Goal: Task Accomplishment & Management: Complete application form

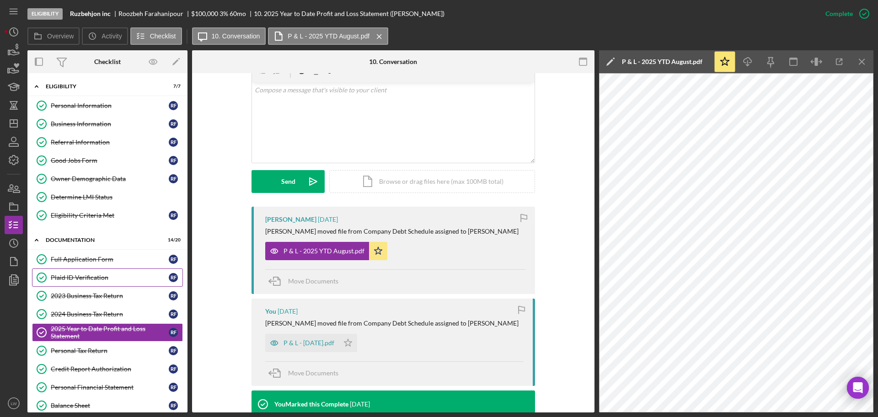
scroll to position [114, 0]
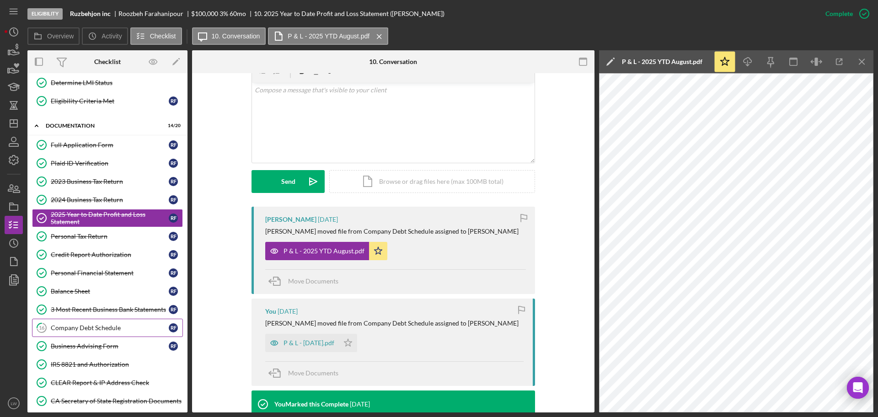
click at [116, 327] on div "Company Debt Schedule" at bounding box center [110, 327] width 118 height 7
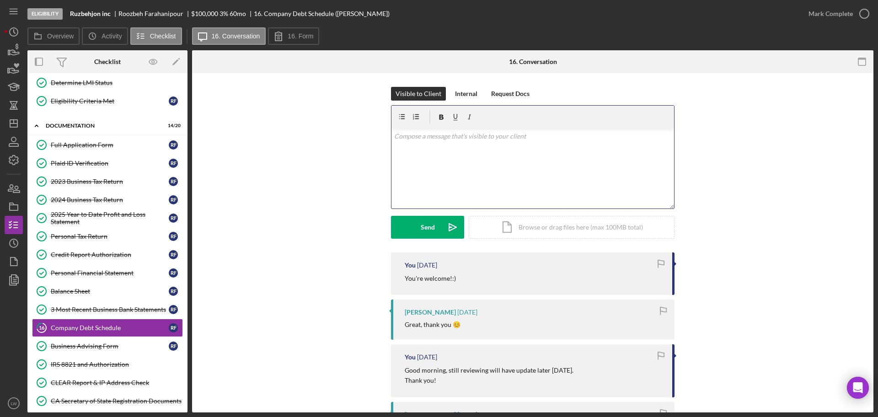
click at [512, 169] on div "v Color teal Color pink Remove color Add row above Add row below Add column bef…" at bounding box center [533, 169] width 283 height 80
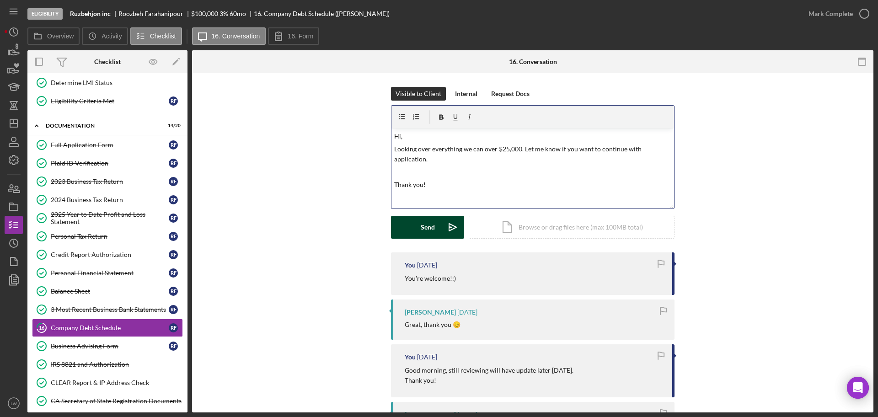
click at [433, 228] on div "Send" at bounding box center [428, 227] width 14 height 23
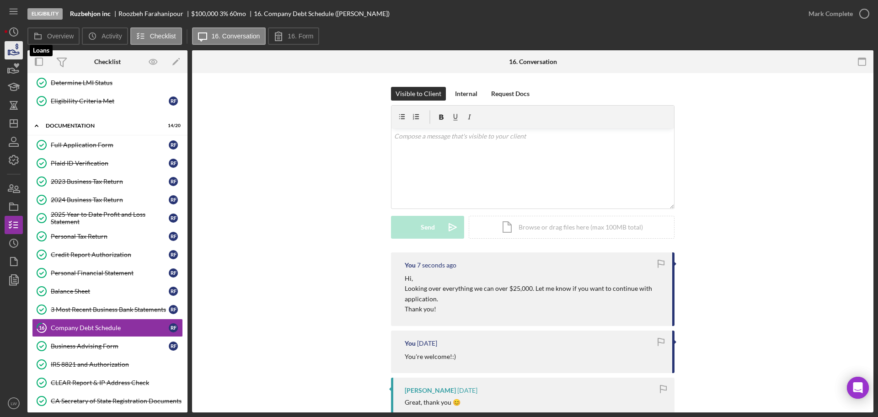
click at [18, 46] on icon "button" at bounding box center [17, 46] width 3 height 6
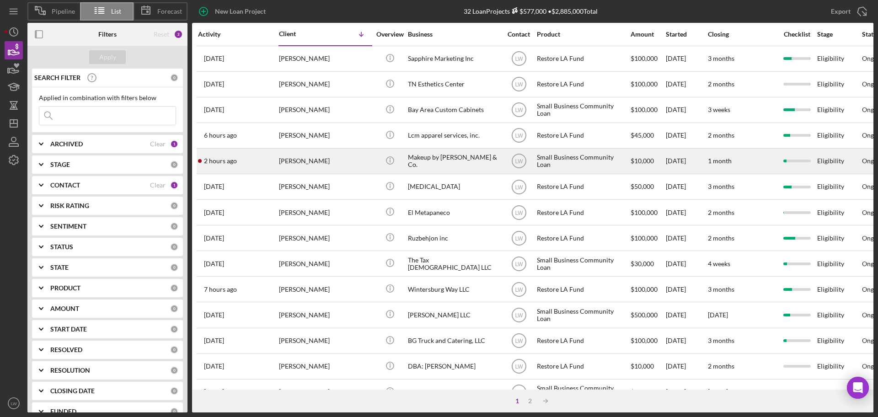
click at [289, 162] on div "[PERSON_NAME]" at bounding box center [324, 161] width 91 height 24
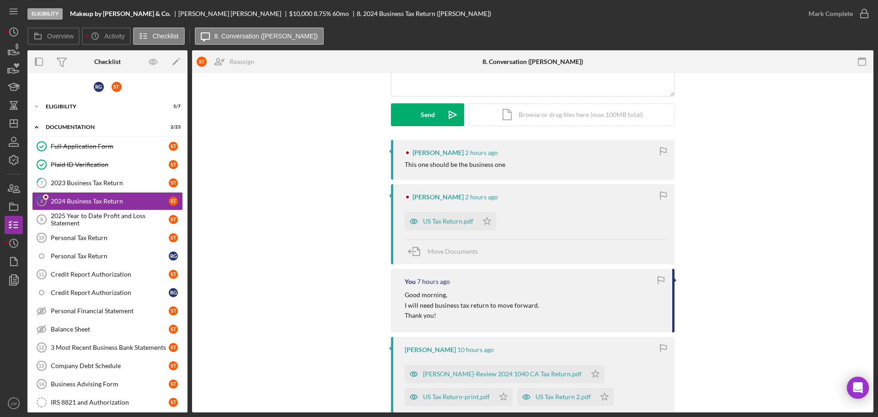
scroll to position [114, 0]
click at [439, 220] on div "US Tax Return.pdf" at bounding box center [448, 219] width 50 height 7
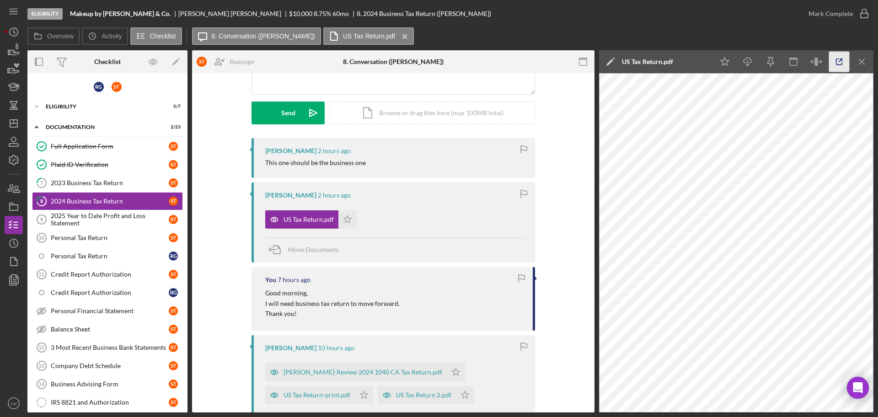
click at [838, 64] on icon "button" at bounding box center [839, 62] width 21 height 21
click at [104, 218] on div "2025 Year to Date Profit and Loss Statement" at bounding box center [110, 219] width 118 height 15
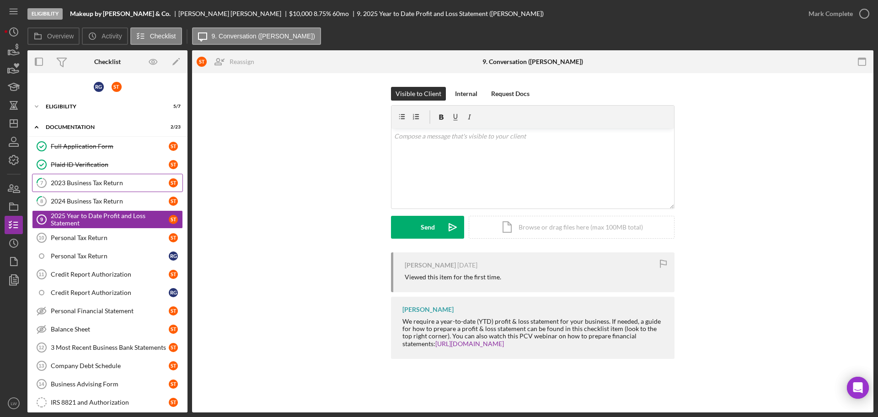
click at [101, 185] on div "2023 Business Tax Return" at bounding box center [110, 182] width 118 height 7
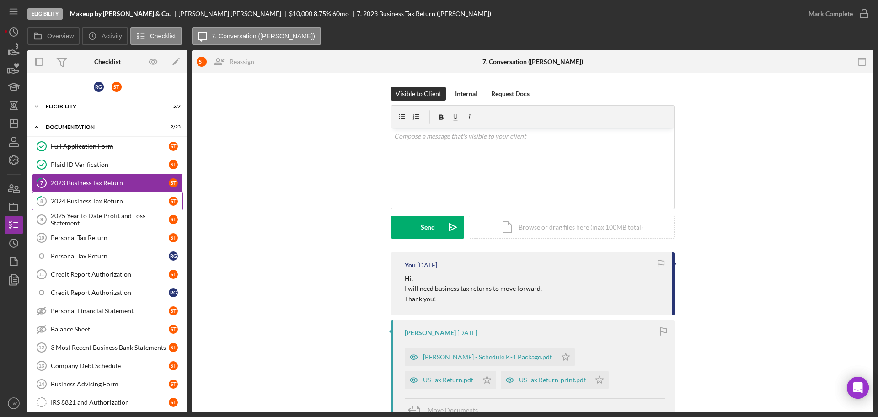
click at [127, 199] on div "2024 Business Tax Return" at bounding box center [110, 201] width 118 height 7
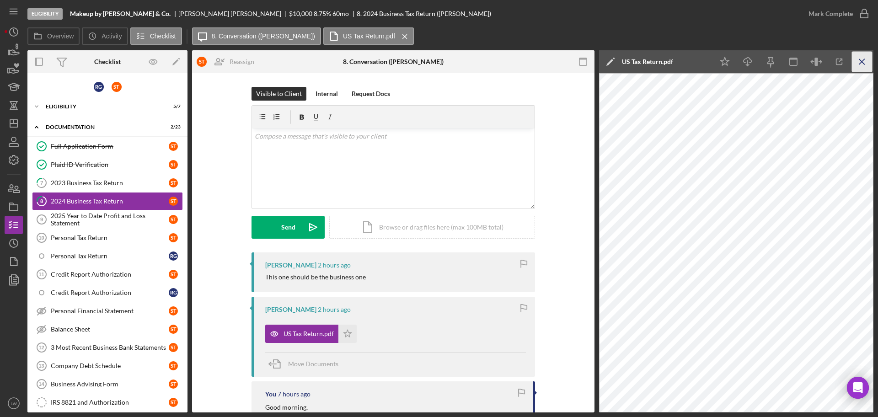
click at [863, 70] on icon "Icon/Menu Close" at bounding box center [862, 62] width 21 height 21
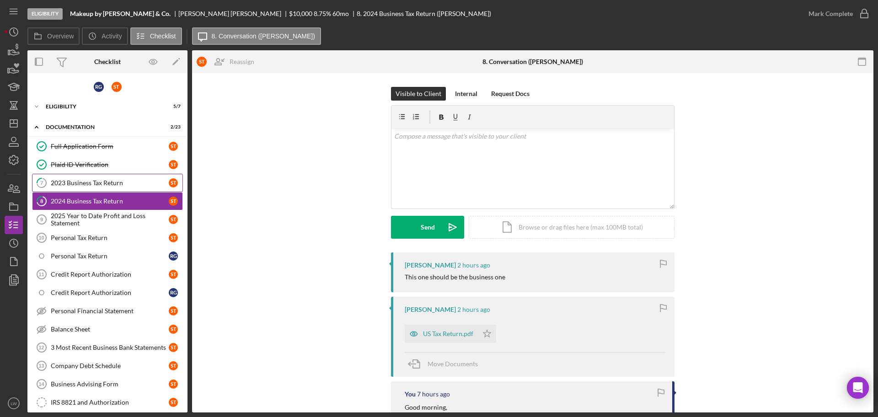
click at [132, 177] on link "7 2023 Business Tax Return S T" at bounding box center [107, 183] width 151 height 18
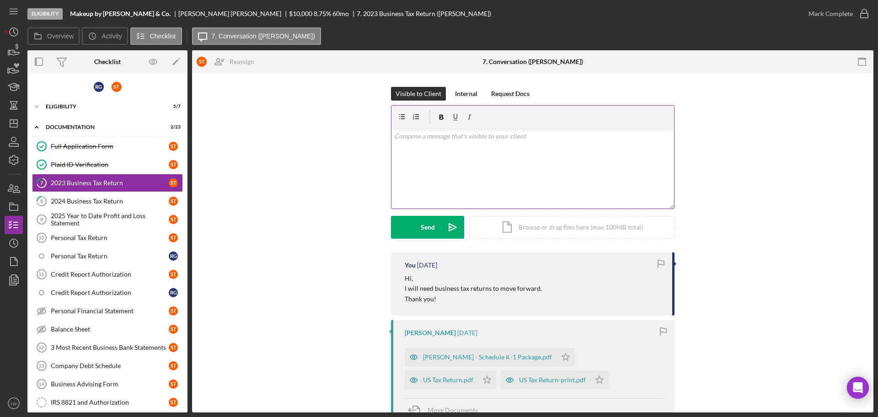
click at [480, 165] on div "v Color teal Color pink Remove color Add row above Add row below Add column bef…" at bounding box center [533, 169] width 283 height 80
click at [431, 225] on div "Send" at bounding box center [428, 227] width 14 height 23
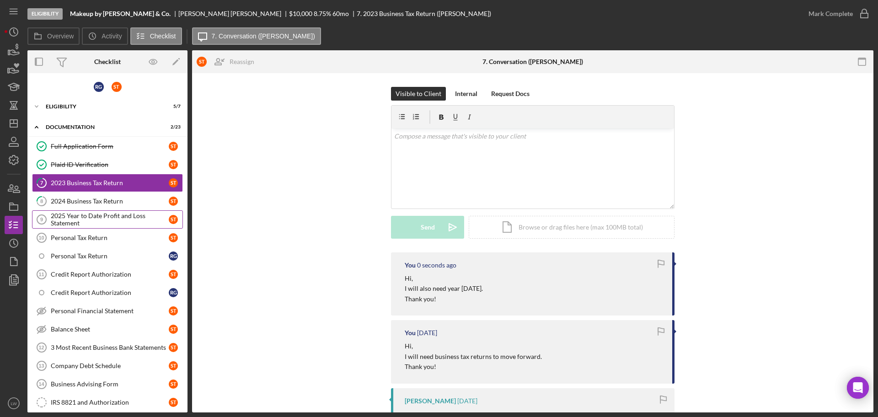
click at [145, 220] on div "2025 Year to Date Profit and Loss Statement" at bounding box center [110, 219] width 118 height 15
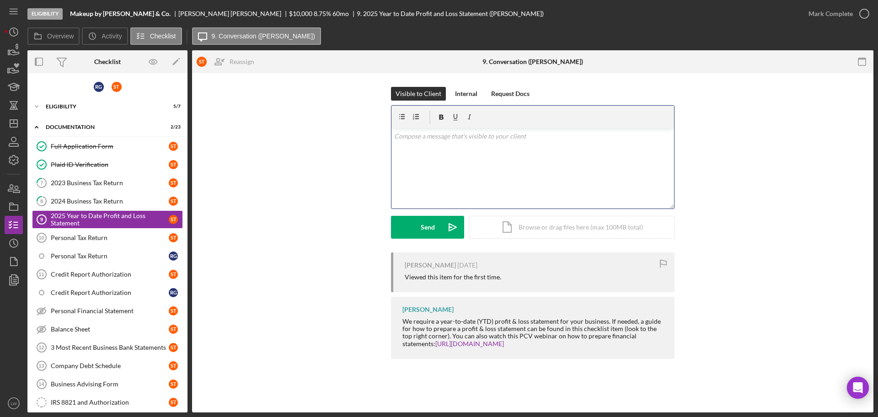
click at [439, 188] on div "v Color teal Color pink Remove color Add row above Add row below Add column bef…" at bounding box center [533, 169] width 283 height 80
drag, startPoint x: 439, startPoint y: 188, endPoint x: 407, endPoint y: 140, distance: 57.3
click at [407, 140] on div "v Color teal Color pink Remove color Add row above Add row below Add column bef…" at bounding box center [533, 169] width 283 height 80
click at [433, 228] on div "Send" at bounding box center [428, 227] width 14 height 23
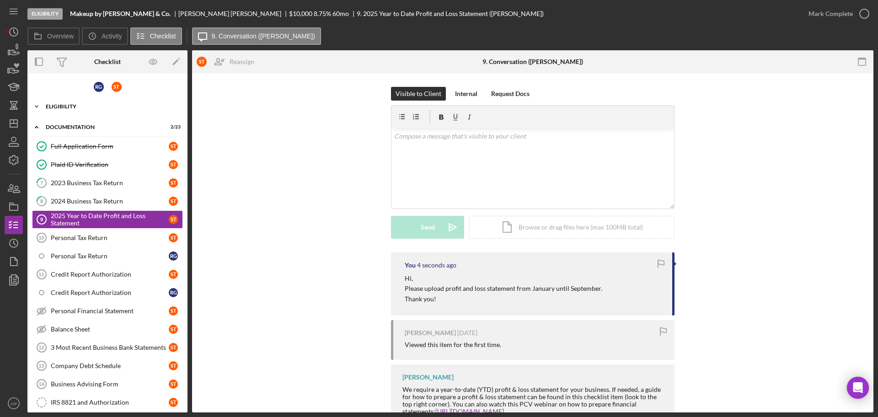
click at [75, 109] on div "Icon/Expander Eligibility 5 / 7" at bounding box center [107, 106] width 160 height 18
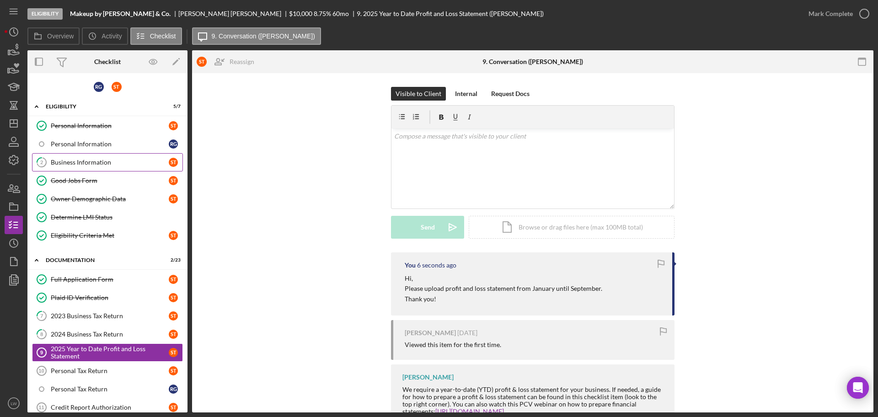
click at [73, 156] on link "2 Business Information S T" at bounding box center [107, 162] width 151 height 18
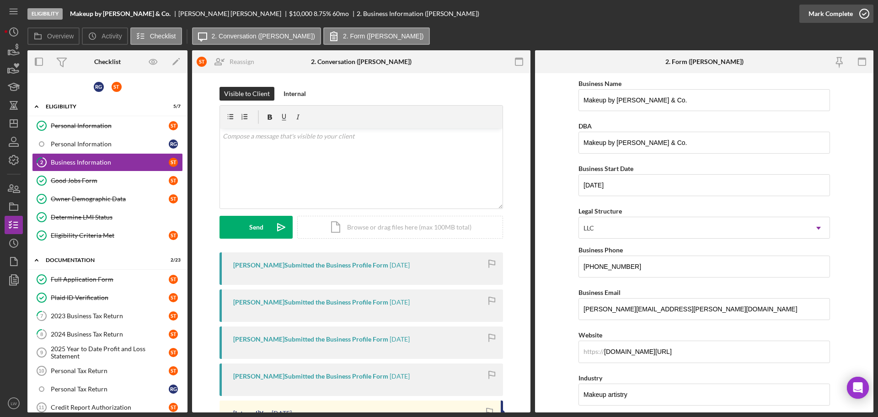
click at [848, 18] on div "Mark Complete" at bounding box center [831, 14] width 44 height 18
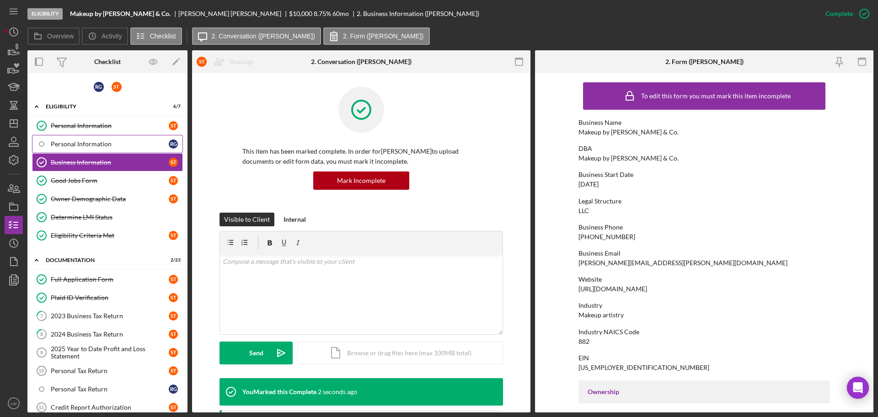
click at [122, 145] on div "Personal Information" at bounding box center [110, 143] width 118 height 7
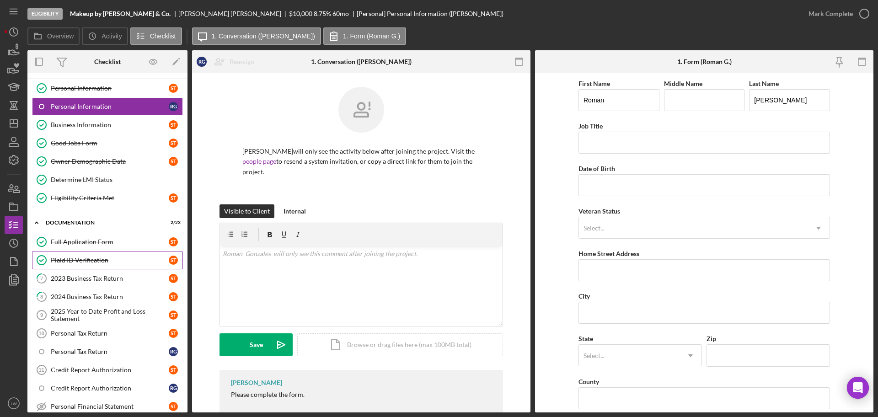
scroll to position [57, 0]
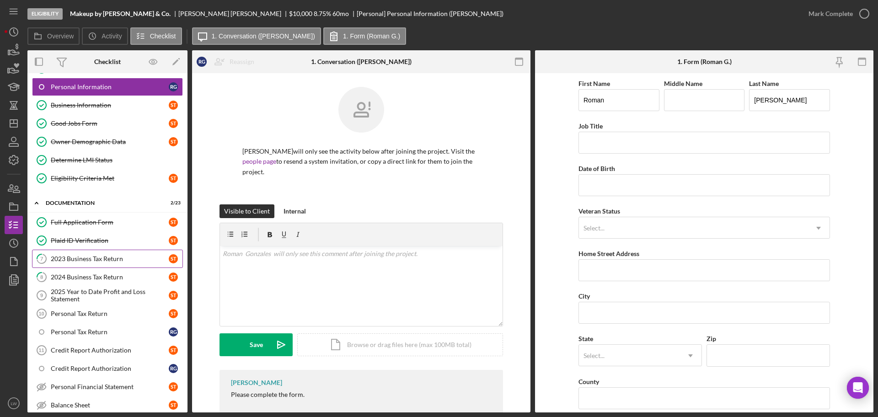
click at [110, 260] on div "2023 Business Tax Return" at bounding box center [110, 258] width 118 height 7
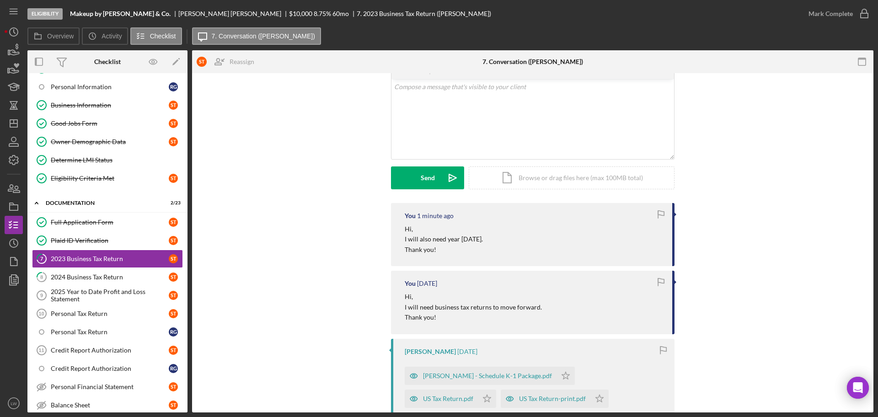
scroll to position [114, 0]
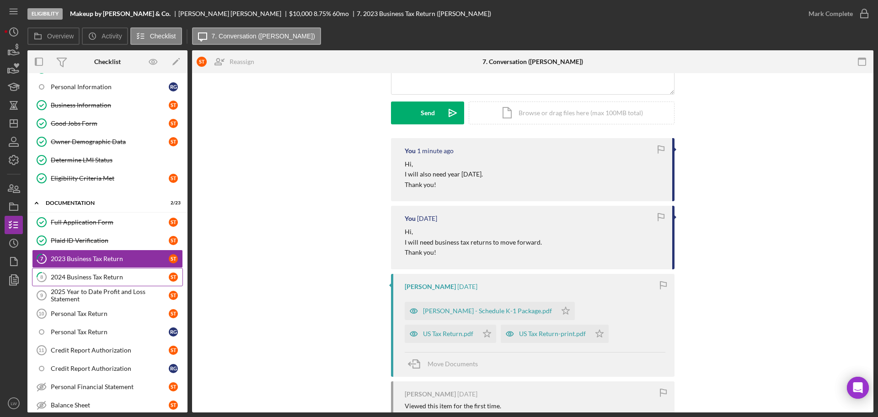
click at [90, 272] on link "8 2024 Business Tax Return S T" at bounding box center [107, 277] width 151 height 18
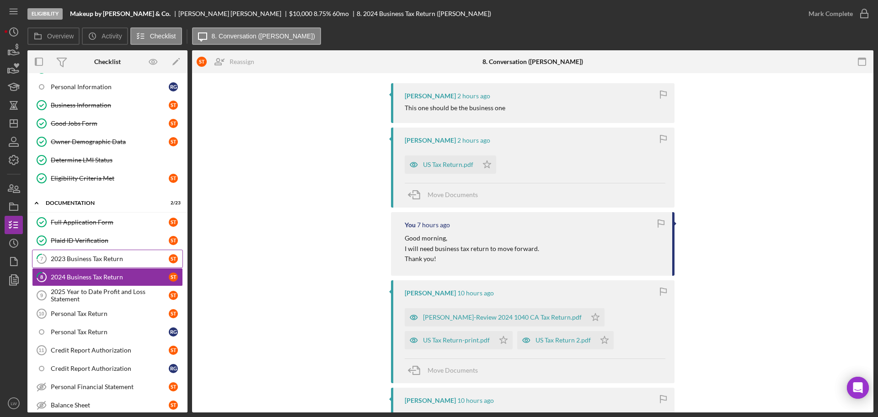
scroll to position [172, 0]
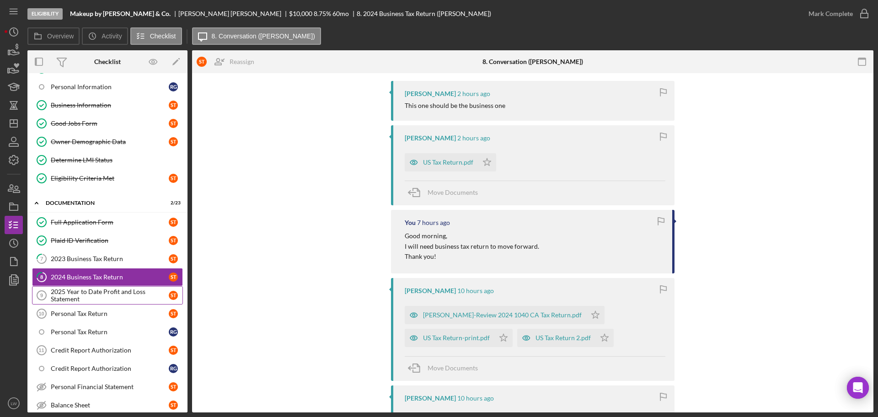
click at [107, 290] on div "2025 Year to Date Profit and Loss Statement" at bounding box center [110, 295] width 118 height 15
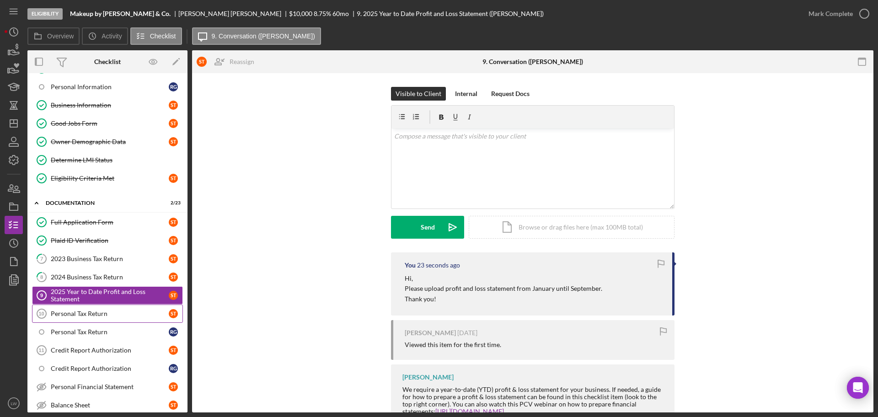
click at [103, 311] on div "Personal Tax Return" at bounding box center [110, 313] width 118 height 7
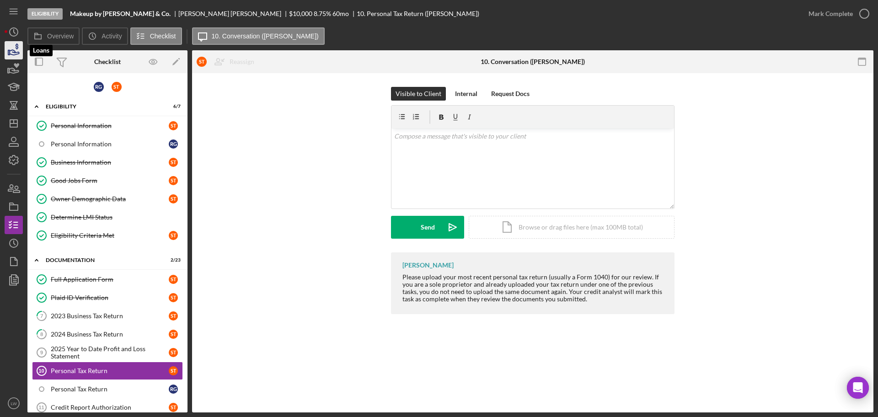
click at [11, 52] on icon "button" at bounding box center [13, 50] width 23 height 23
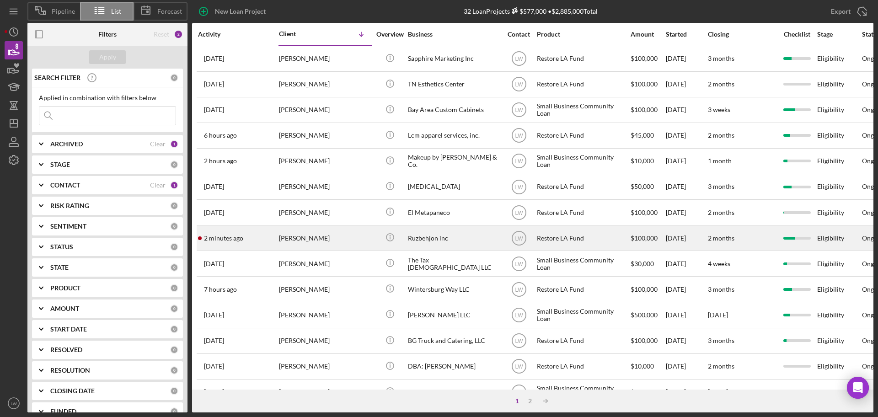
click at [305, 245] on div "[PERSON_NAME]" at bounding box center [324, 238] width 91 height 24
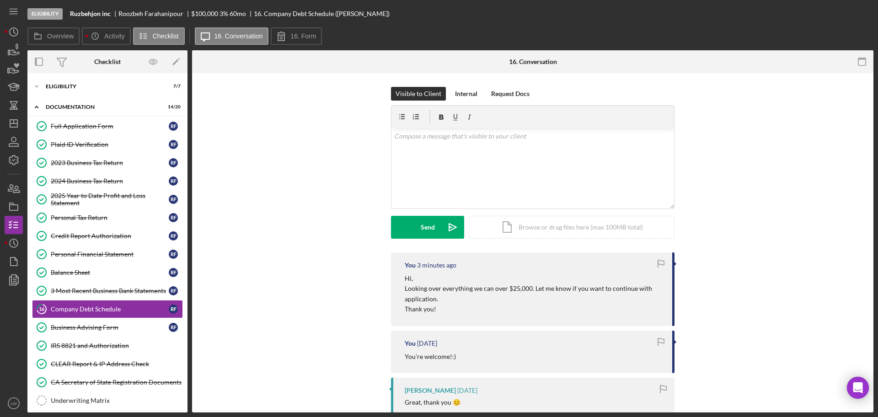
scroll to position [66, 0]
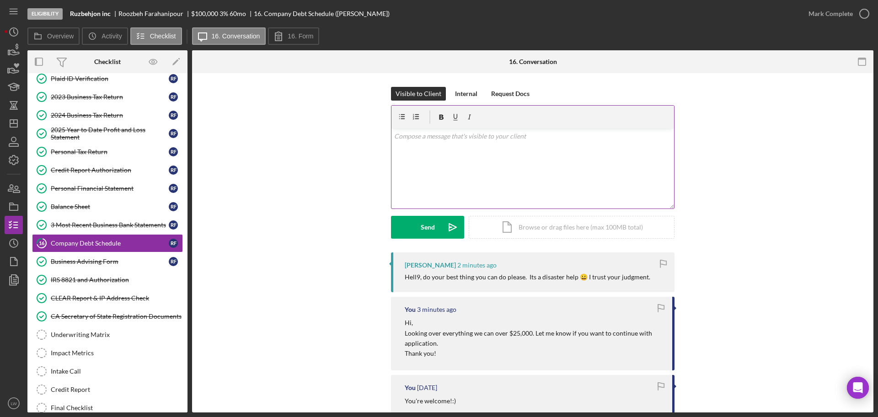
click at [446, 174] on div "v Color teal Color pink Remove color Add row above Add row below Add column bef…" at bounding box center [533, 169] width 283 height 80
click at [394, 137] on p "Are you accepting the $25,000?" at bounding box center [533, 136] width 278 height 10
click at [425, 225] on div "Send" at bounding box center [428, 227] width 14 height 23
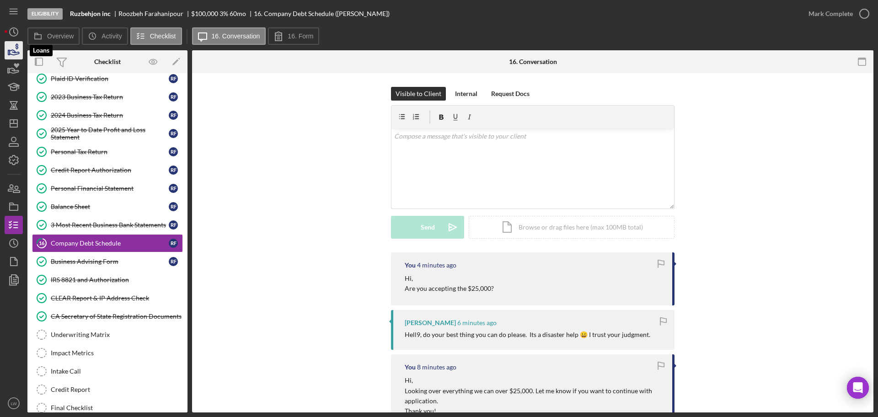
click at [11, 51] on icon "button" at bounding box center [13, 50] width 23 height 23
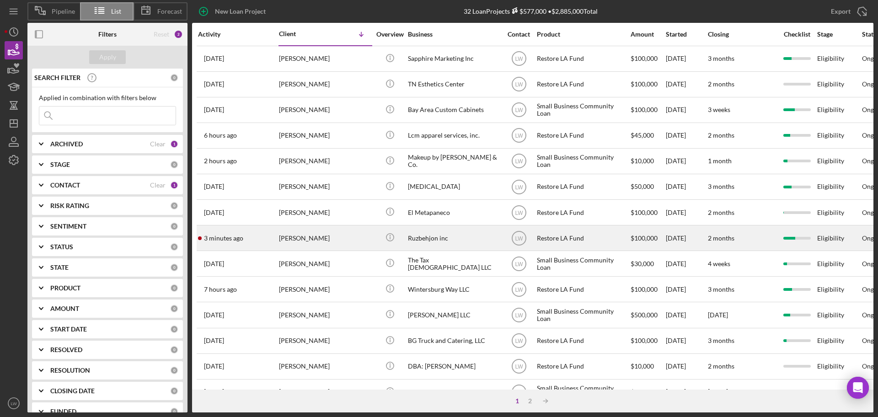
click at [311, 229] on div "[PERSON_NAME]" at bounding box center [324, 238] width 91 height 24
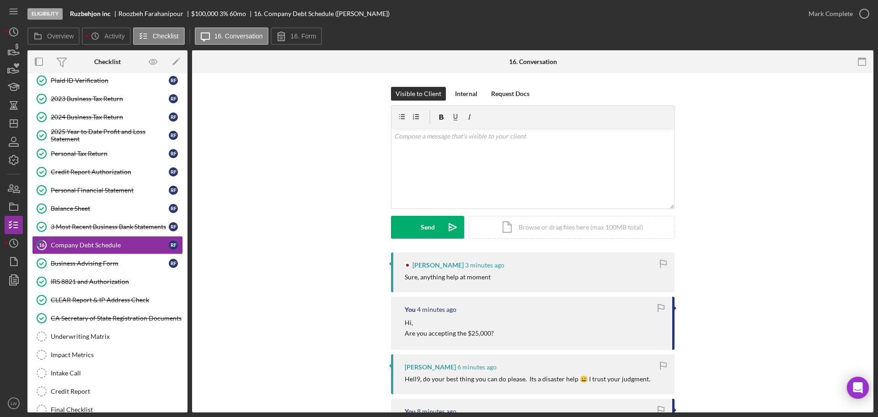
scroll to position [66, 0]
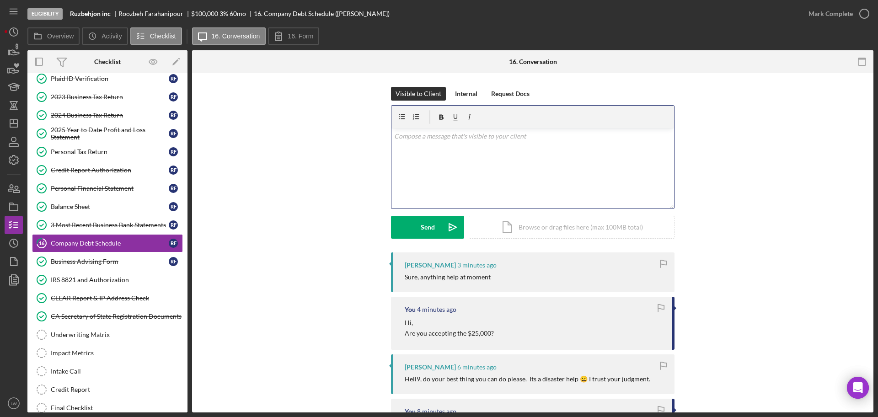
click at [504, 182] on div "v Color teal Color pink Remove color Add row above Add row below Add column bef…" at bounding box center [533, 169] width 283 height 80
click at [431, 231] on div "Send" at bounding box center [428, 227] width 14 height 23
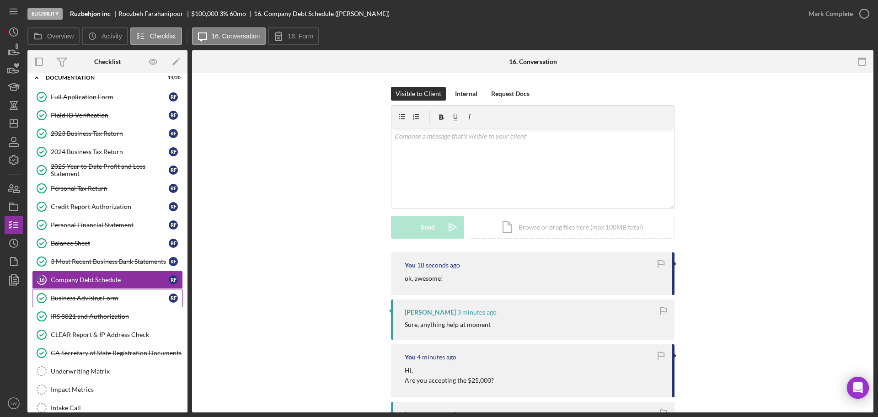
scroll to position [0, 0]
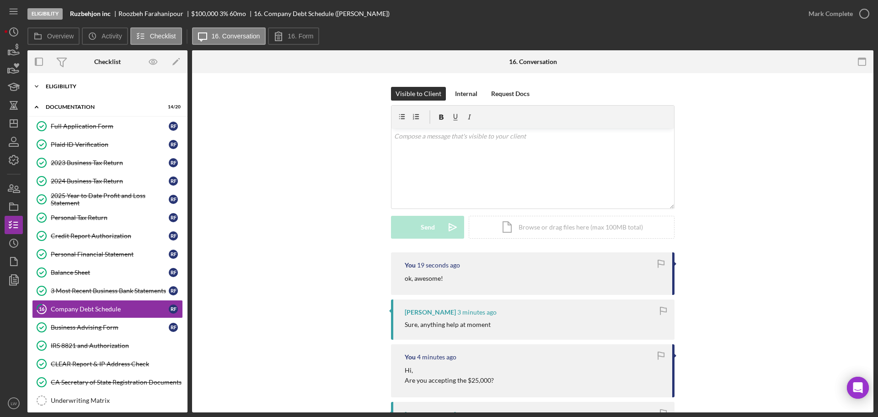
click at [68, 79] on div "Icon/Expander Eligibility 7 / 7" at bounding box center [107, 86] width 160 height 18
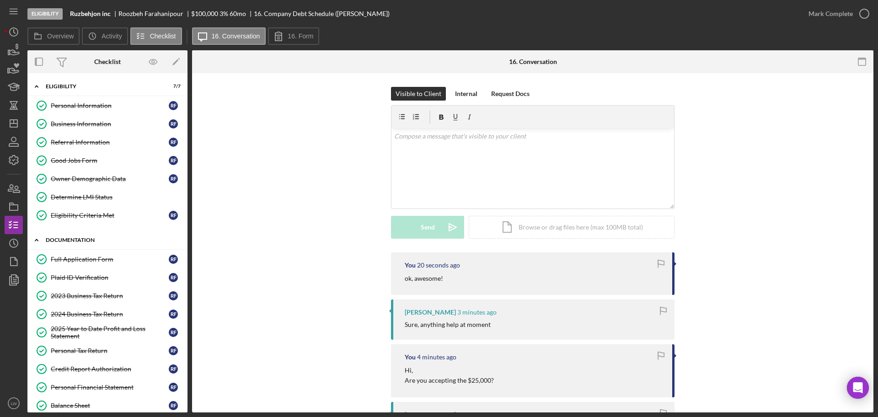
scroll to position [254, 0]
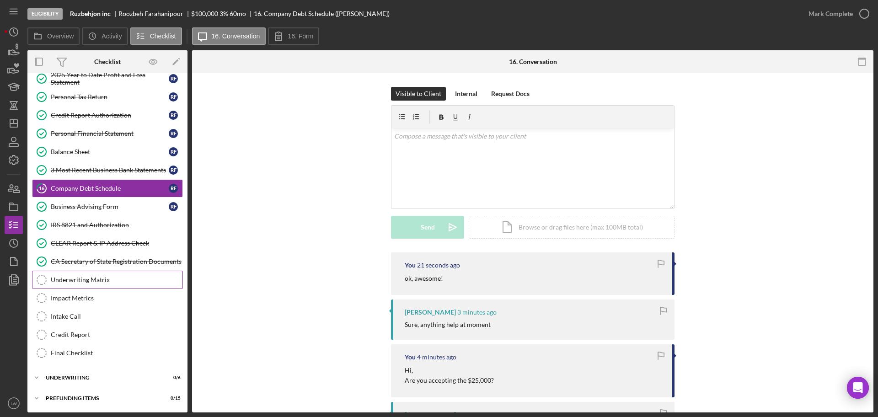
click at [85, 278] on div "Underwriting Matrix" at bounding box center [117, 279] width 132 height 7
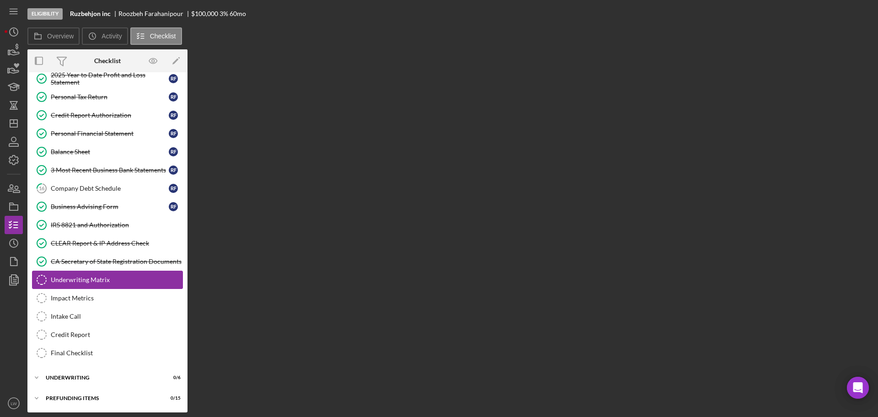
scroll to position [254, 0]
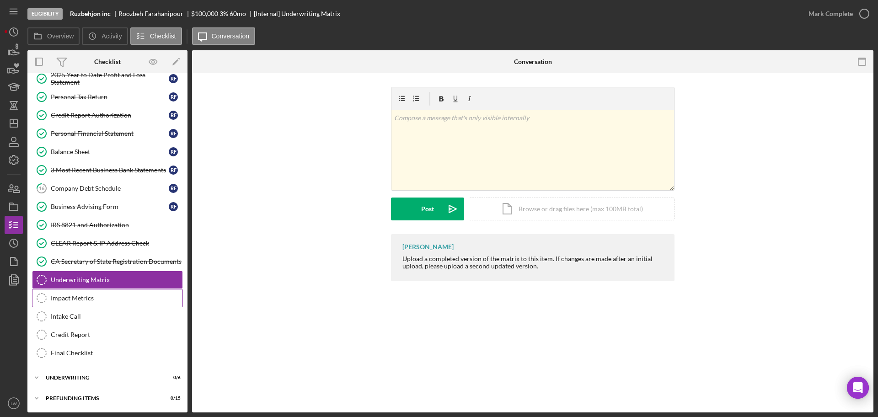
click at [85, 297] on div "Impact Metrics" at bounding box center [117, 298] width 132 height 7
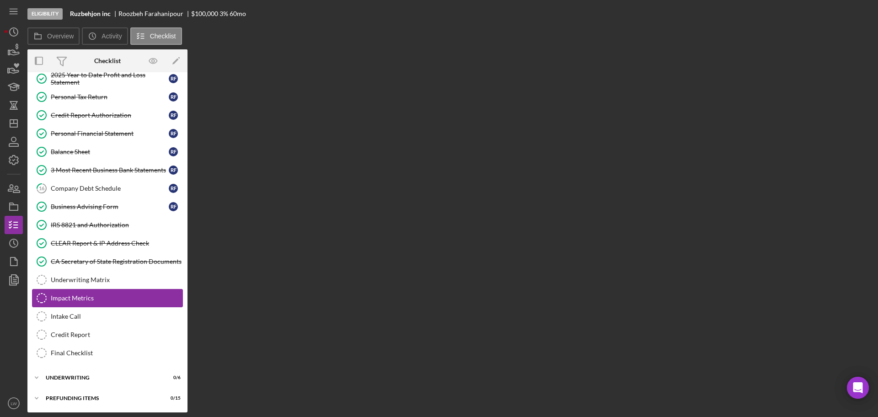
scroll to position [254, 0]
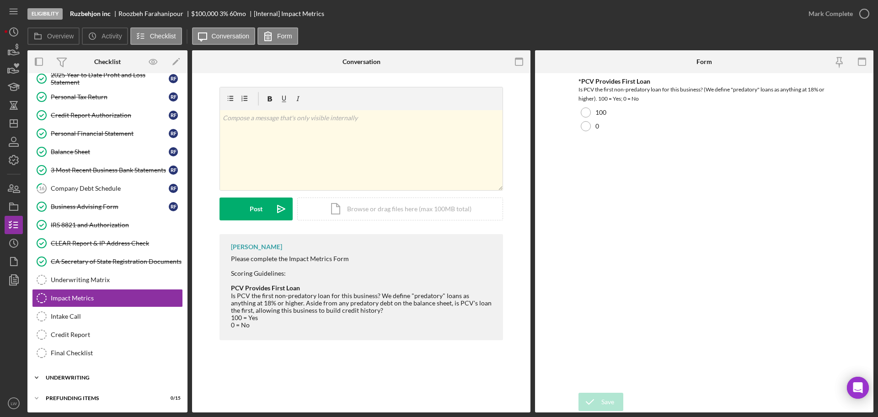
drag, startPoint x: 50, startPoint y: 378, endPoint x: 56, endPoint y: 379, distance: 6.0
click at [56, 379] on div "Underwriting" at bounding box center [111, 377] width 130 height 5
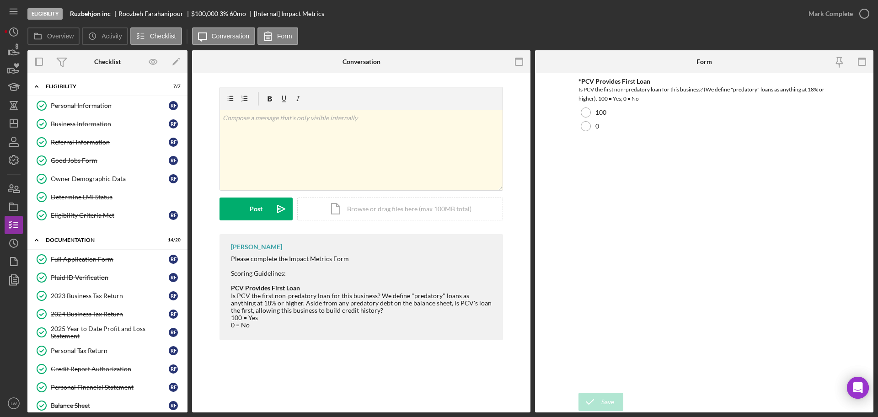
scroll to position [369, 0]
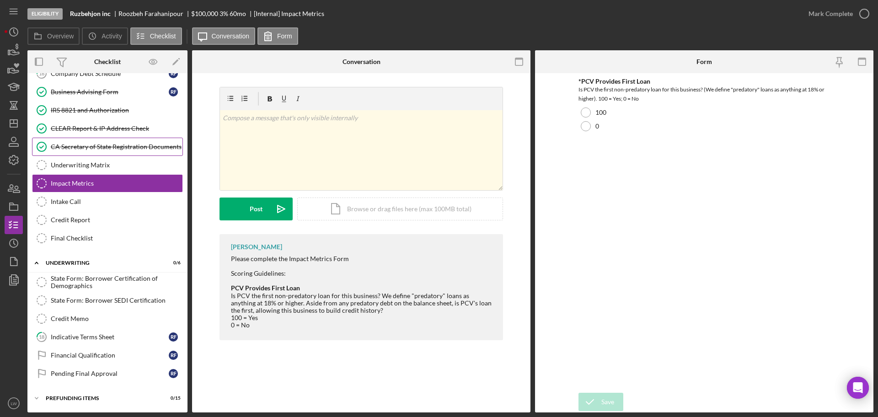
click at [38, 261] on icon "Icon/Expander" at bounding box center [36, 263] width 18 height 18
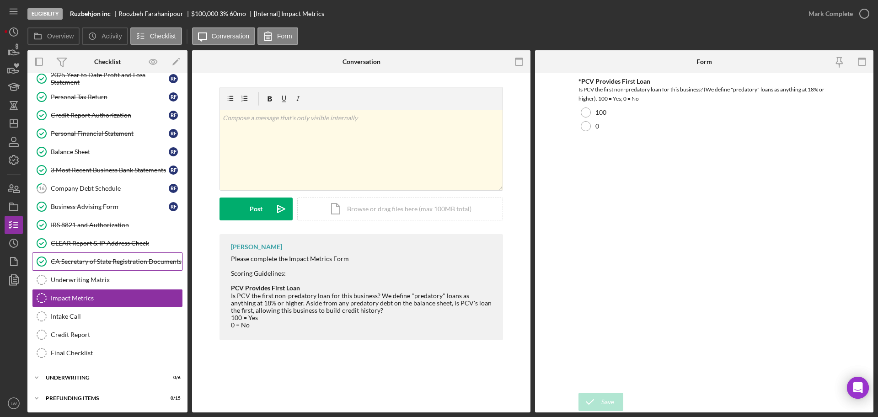
scroll to position [254, 0]
click at [82, 392] on div "Icon/Expander Prefunding Items 0 / 15" at bounding box center [107, 398] width 160 height 18
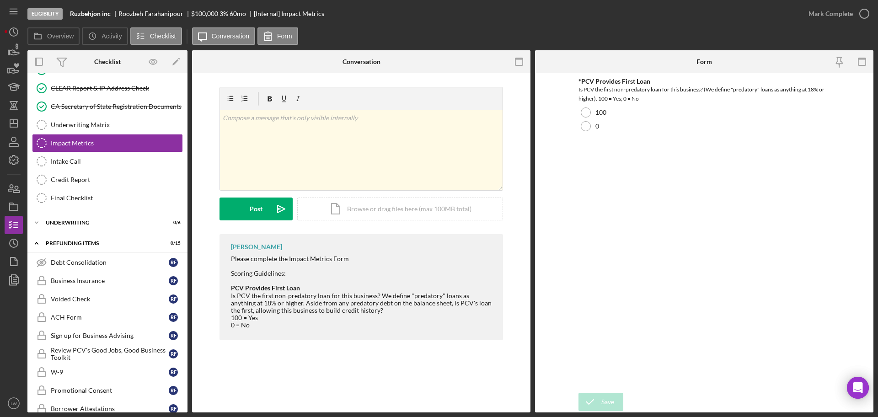
scroll to position [362, 0]
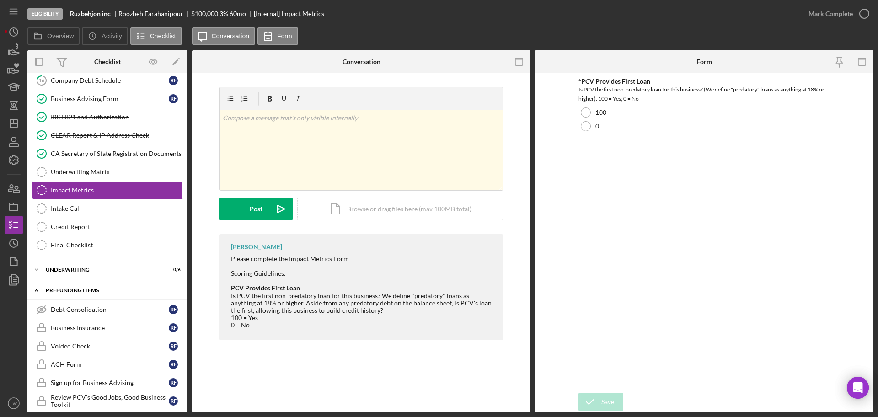
click at [39, 290] on icon "Icon/Expander" at bounding box center [36, 290] width 18 height 18
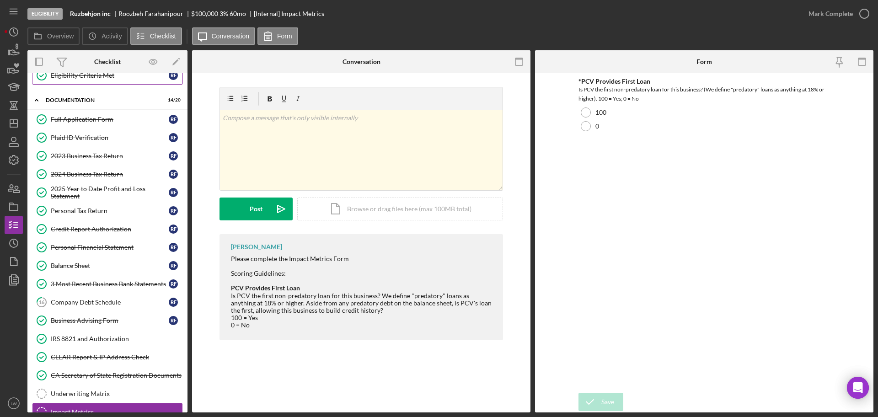
scroll to position [254, 0]
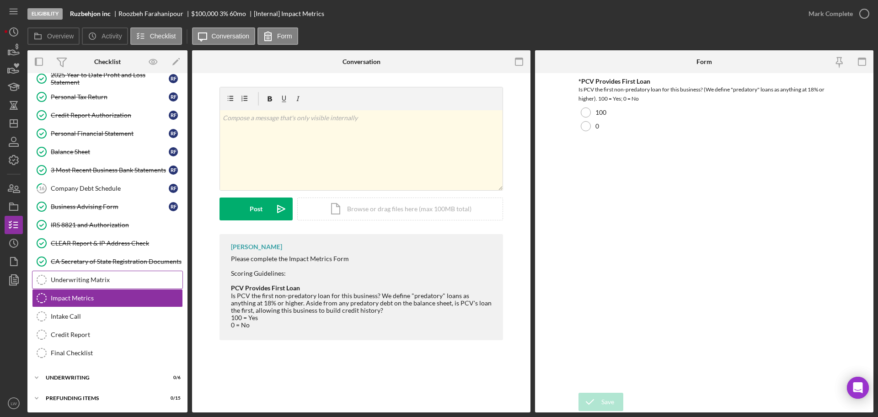
click at [98, 279] on div "Underwriting Matrix" at bounding box center [117, 279] width 132 height 7
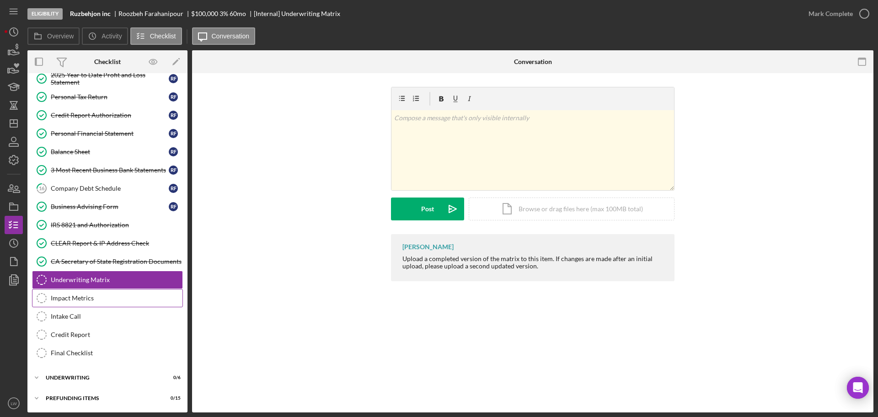
click at [100, 296] on div "Impact Metrics" at bounding box center [117, 298] width 132 height 7
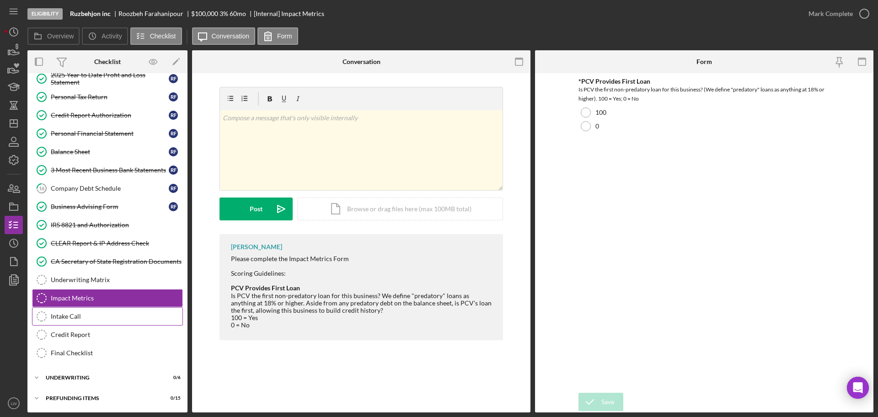
click at [101, 311] on link "Intake Call Intake Call" at bounding box center [107, 316] width 151 height 18
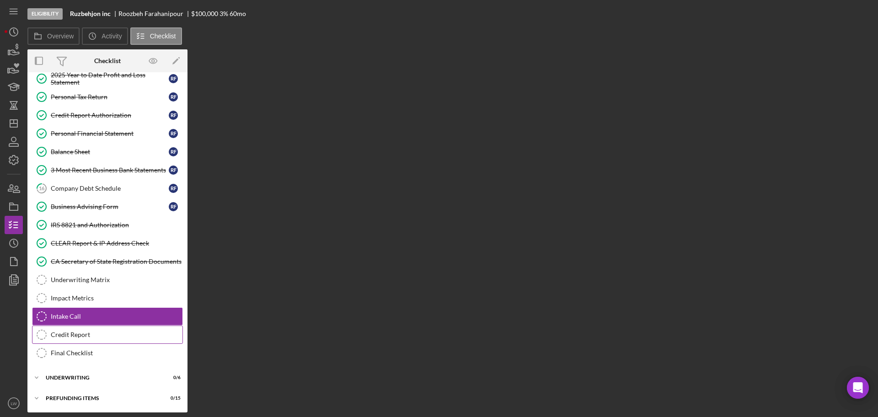
click at [102, 327] on link "Credit Report Credit Report" at bounding box center [107, 335] width 151 height 18
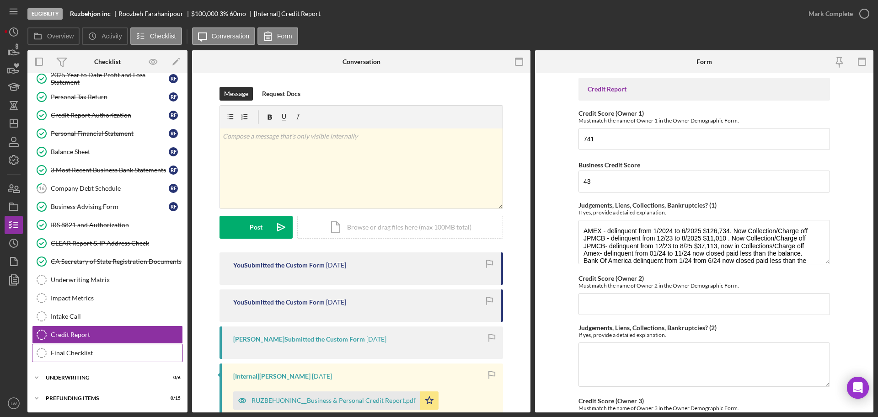
click at [113, 359] on link "Final Checklist Final Checklist" at bounding box center [107, 353] width 151 height 18
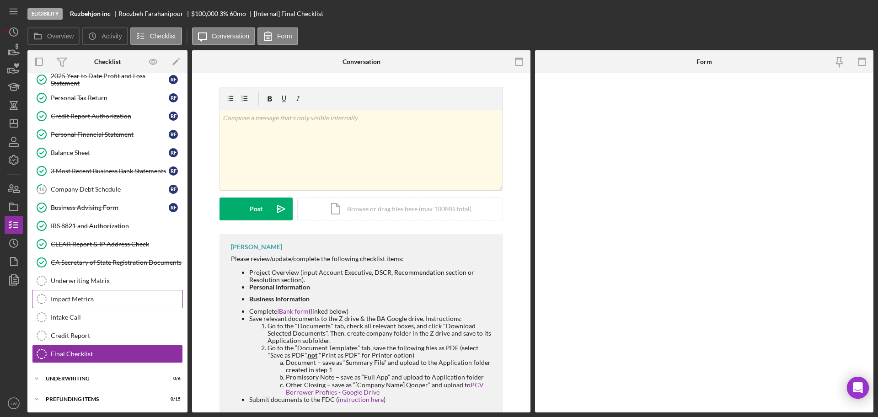
scroll to position [254, 0]
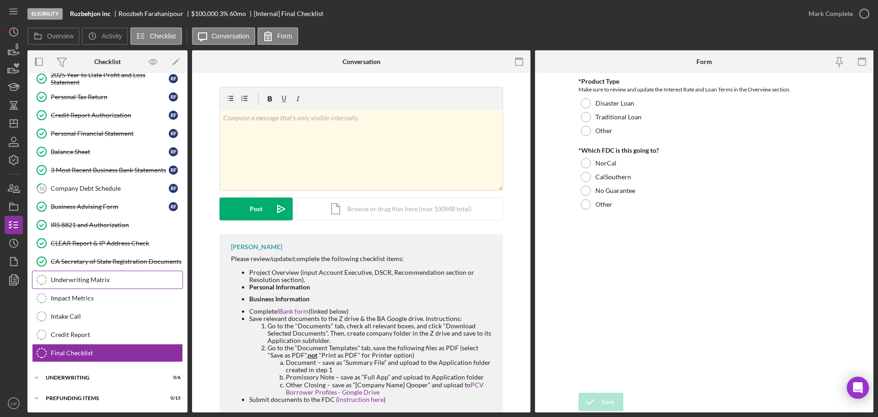
click at [139, 278] on div "Underwriting Matrix" at bounding box center [117, 279] width 132 height 7
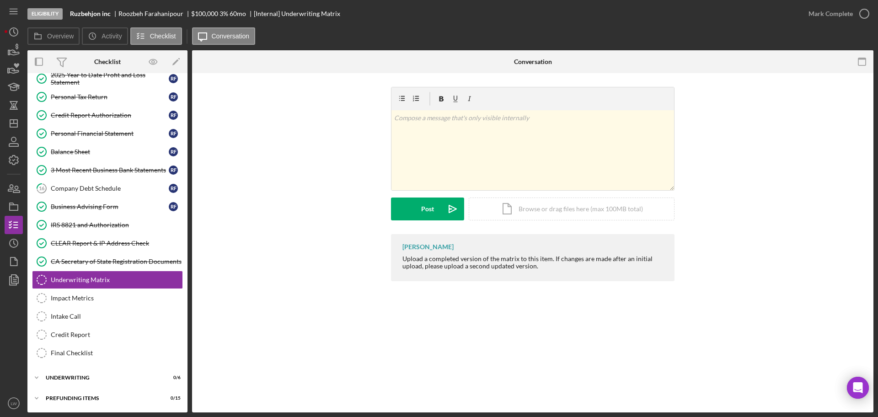
drag, startPoint x: 139, startPoint y: 278, endPoint x: 355, endPoint y: 223, distance: 222.3
click at [355, 223] on div "v Color teal Color pink Remove color Add row above Add row below Add column bef…" at bounding box center [533, 160] width 654 height 147
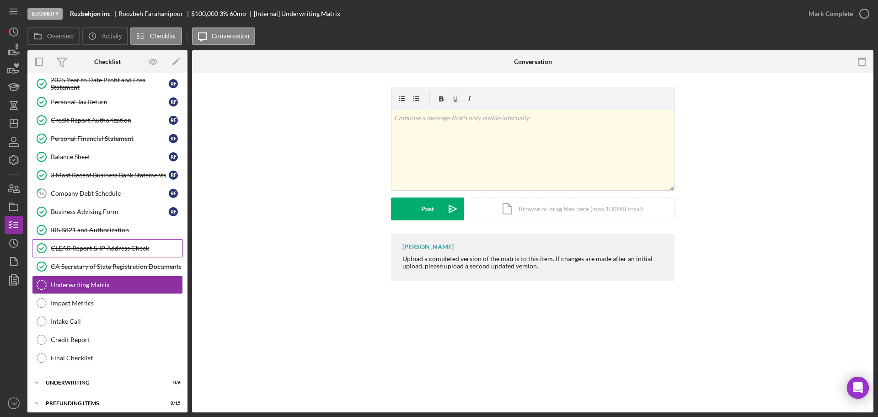
scroll to position [254, 0]
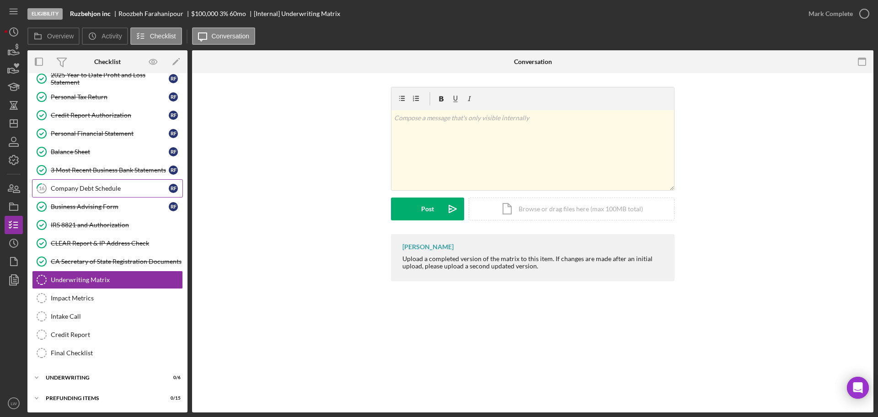
click at [76, 183] on link "16 Company Debt Schedule R F" at bounding box center [107, 188] width 151 height 18
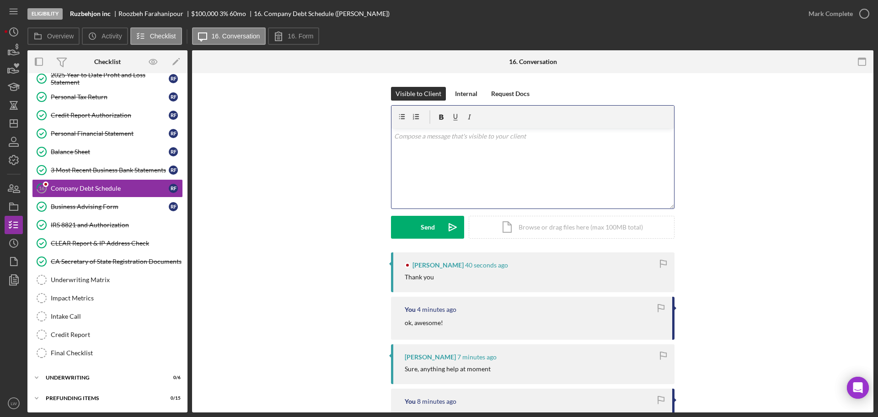
click at [519, 162] on div "v Color teal Color pink Remove color Add row above Add row below Add column bef…" at bounding box center [533, 169] width 283 height 80
click at [448, 141] on p "You're welcome!:)" at bounding box center [533, 136] width 278 height 10
click at [430, 227] on div "Send" at bounding box center [428, 227] width 14 height 23
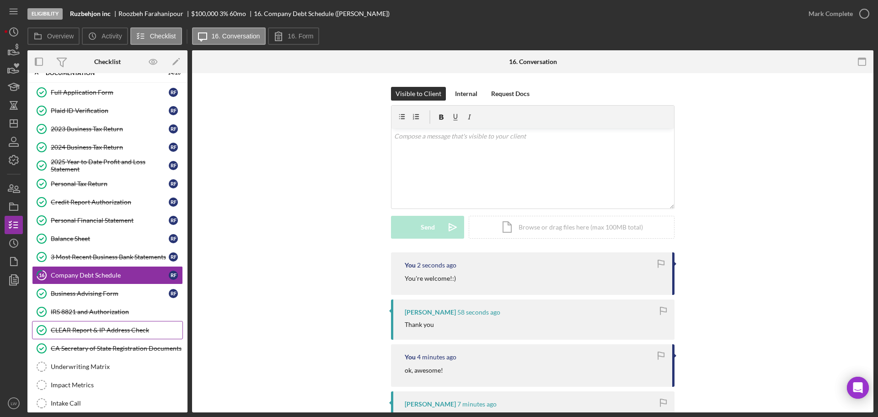
scroll to position [254, 0]
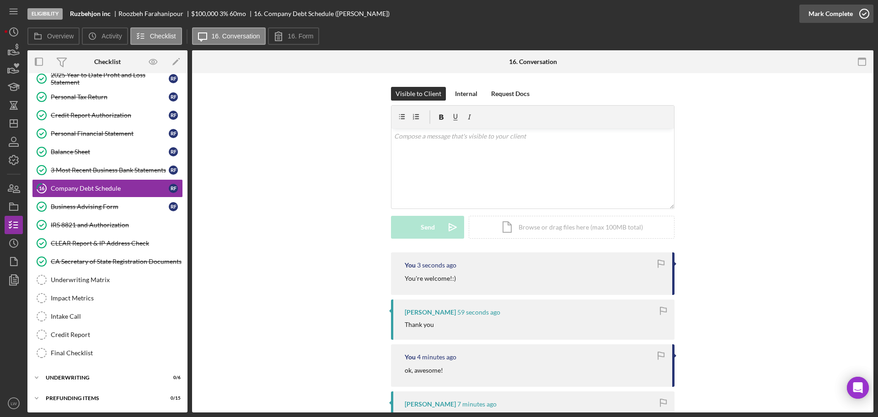
click at [838, 19] on div "Mark Complete" at bounding box center [831, 14] width 44 height 18
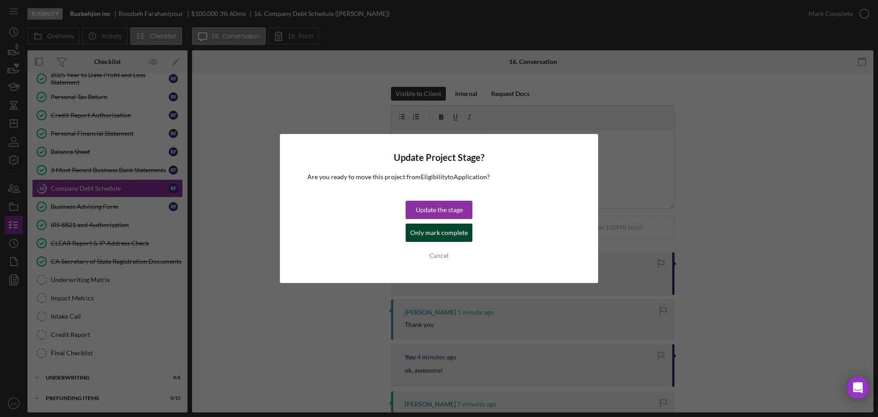
click at [461, 236] on div "Only mark complete" at bounding box center [439, 233] width 58 height 18
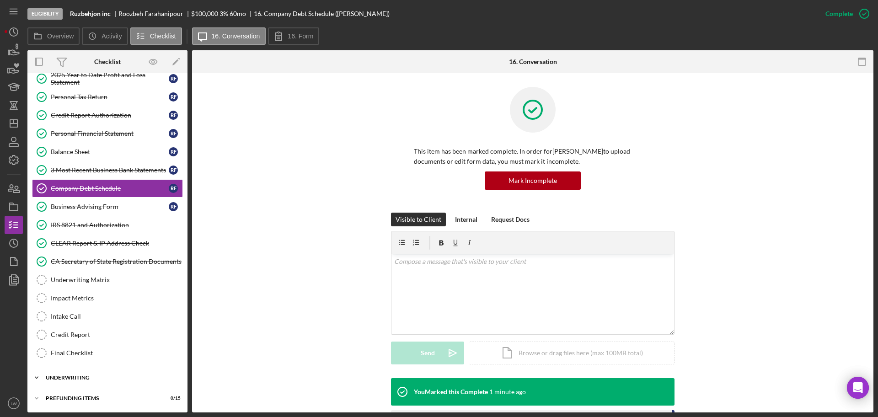
click at [103, 377] on div "Underwriting" at bounding box center [111, 377] width 130 height 5
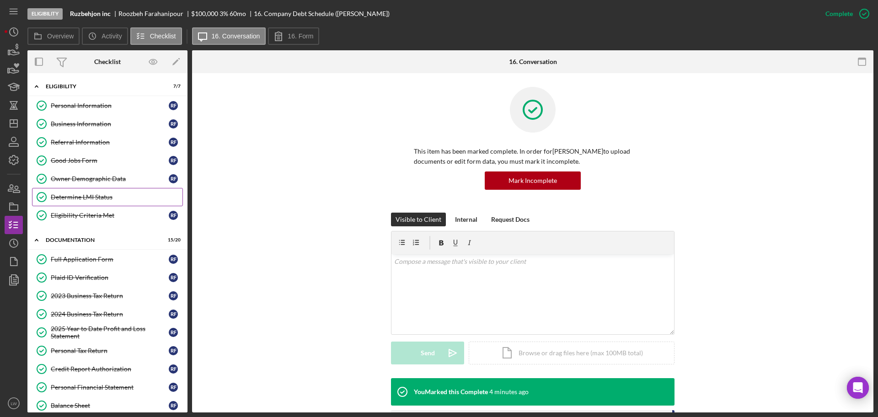
scroll to position [369, 0]
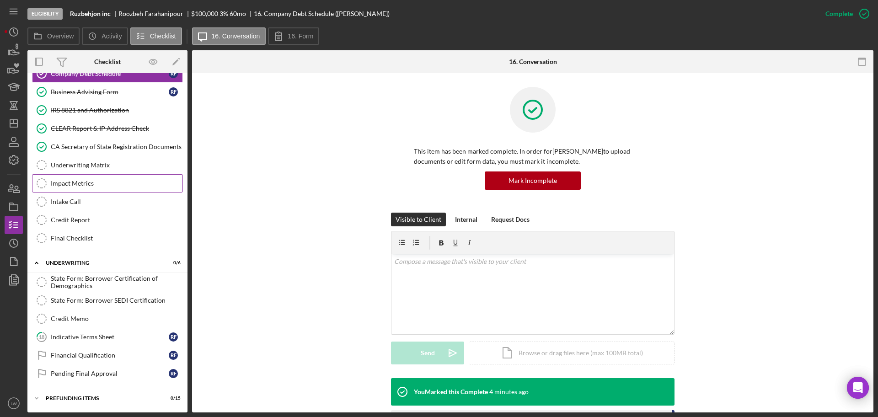
click at [98, 186] on div "Impact Metrics" at bounding box center [117, 183] width 132 height 7
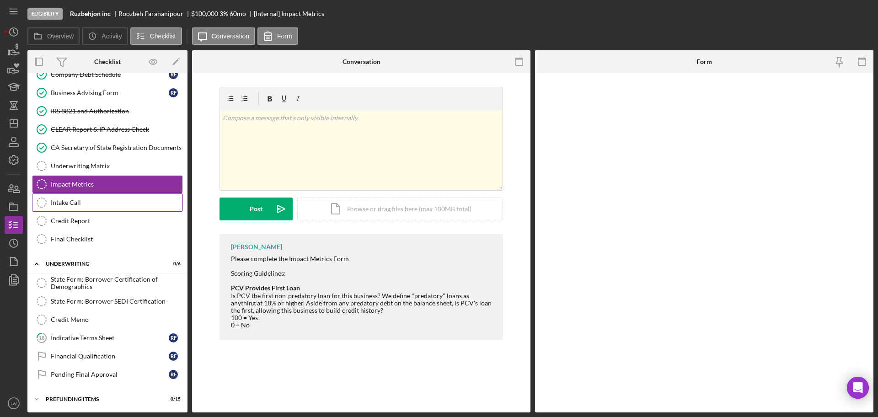
click at [98, 201] on div "Intake Call" at bounding box center [117, 202] width 132 height 7
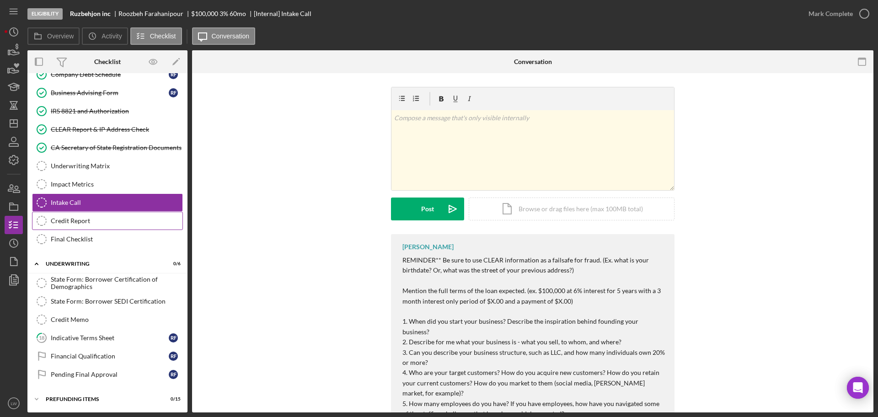
click at [95, 219] on div "Credit Report" at bounding box center [117, 220] width 132 height 7
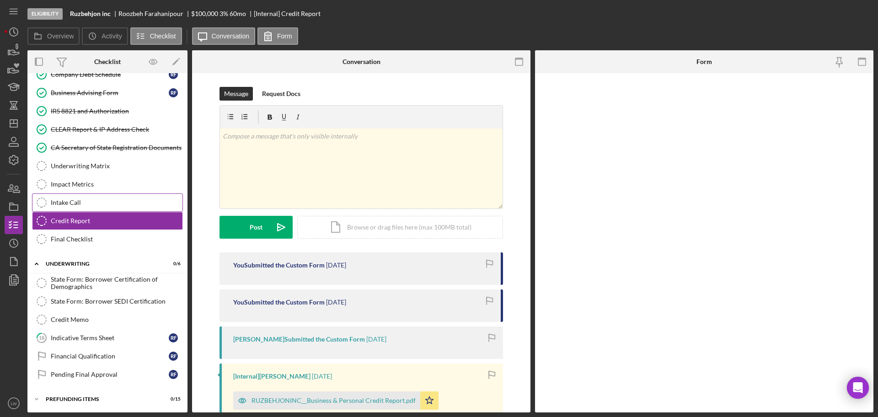
click at [96, 203] on div "Intake Call" at bounding box center [117, 202] width 132 height 7
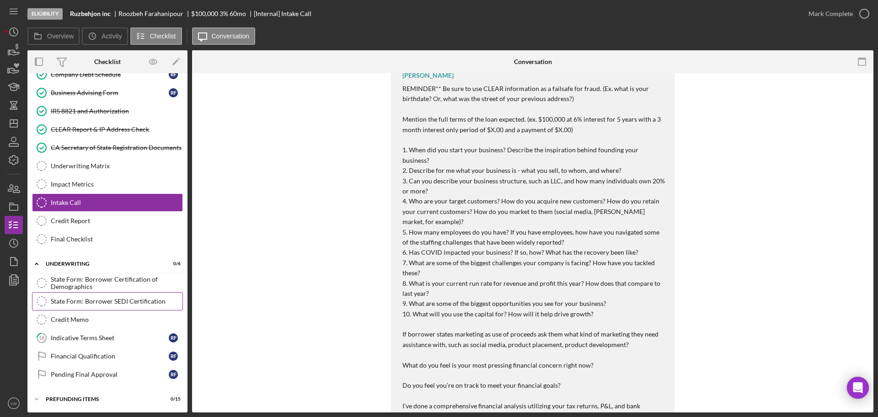
scroll to position [369, 0]
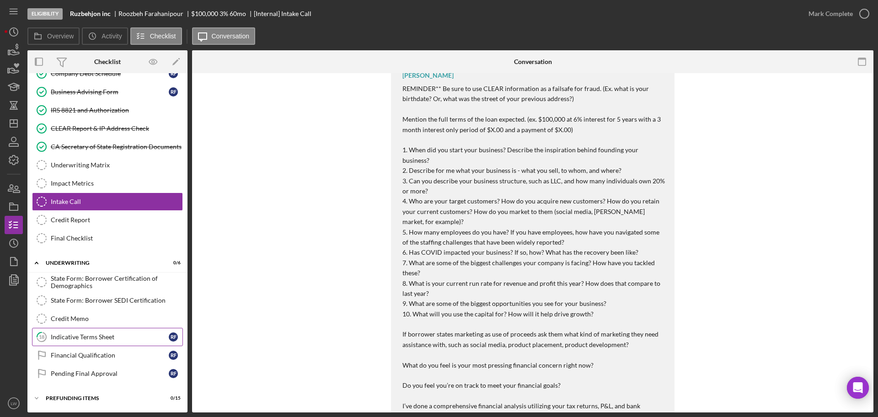
click at [113, 339] on div "Indicative Terms Sheet" at bounding box center [110, 336] width 118 height 7
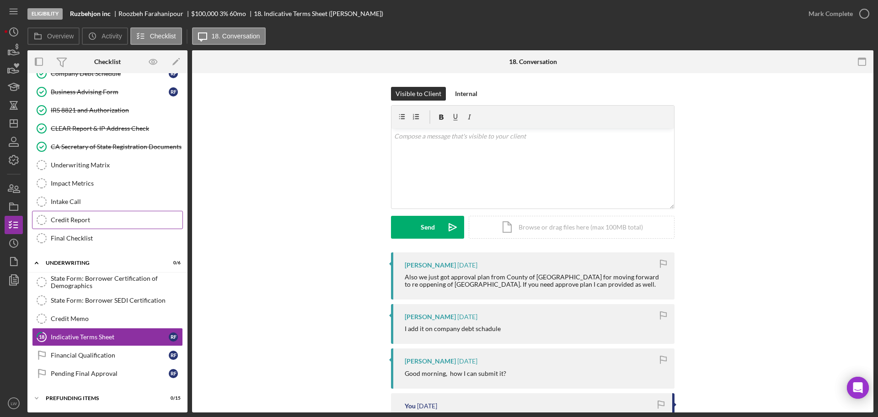
click at [86, 221] on div "Credit Report" at bounding box center [117, 219] width 132 height 7
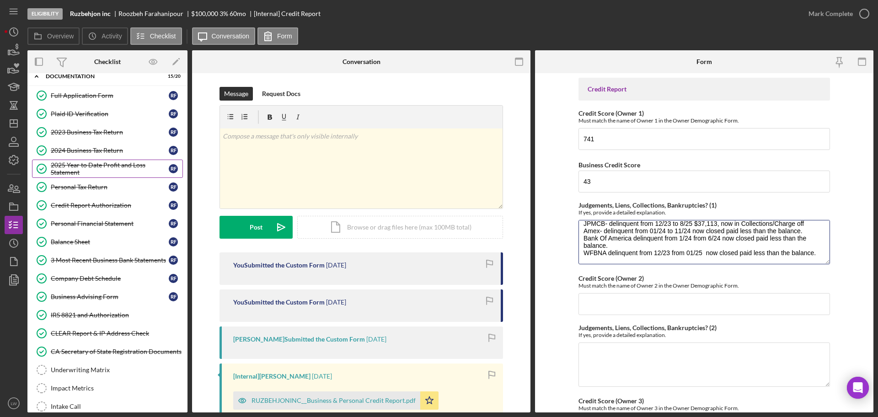
scroll to position [140, 0]
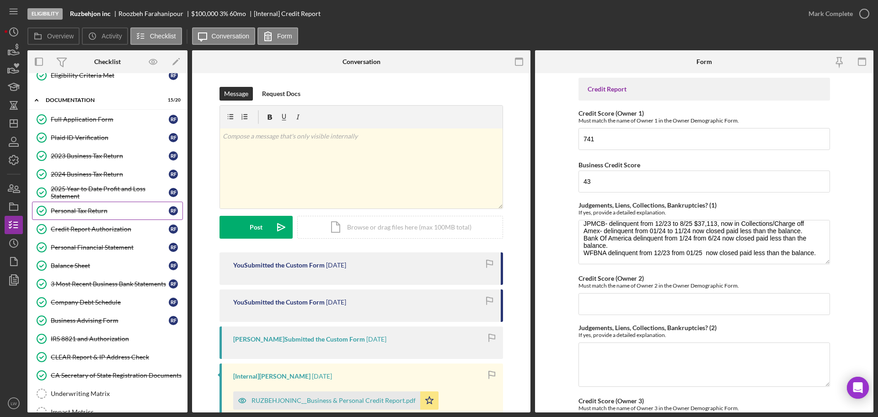
click at [89, 212] on div "Personal Tax Return" at bounding box center [110, 210] width 118 height 7
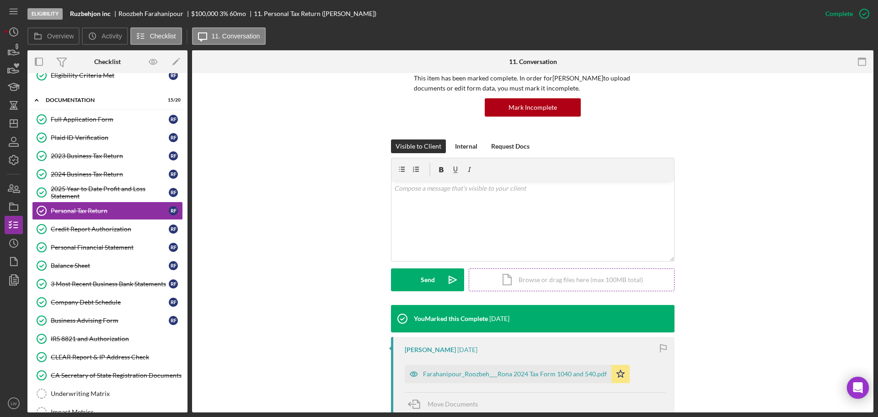
scroll to position [207, 0]
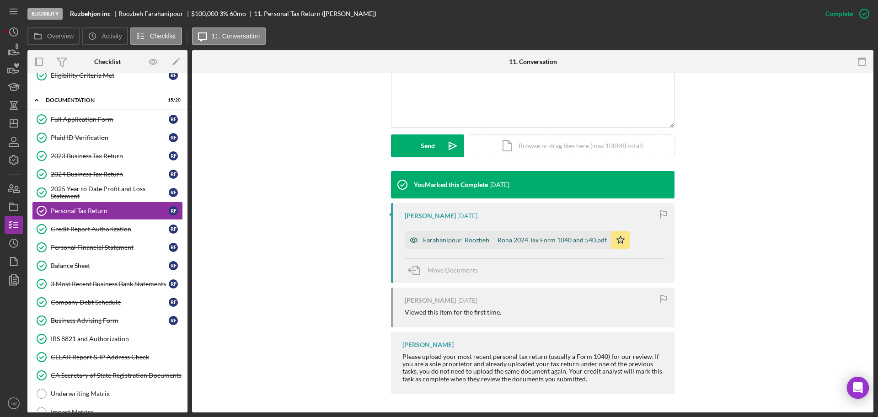
click at [464, 240] on div "Farahanipour_Roozbeh___Rona 2024 Tax Form 1040 and 540.pdf" at bounding box center [515, 239] width 184 height 7
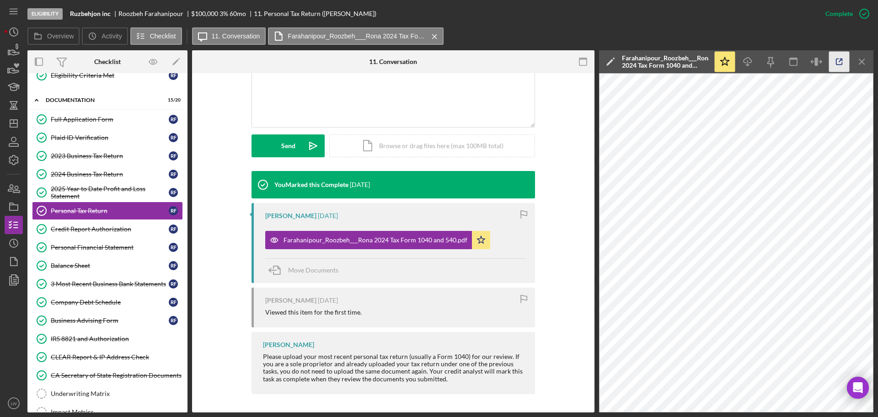
click at [846, 59] on icon "button" at bounding box center [839, 62] width 21 height 21
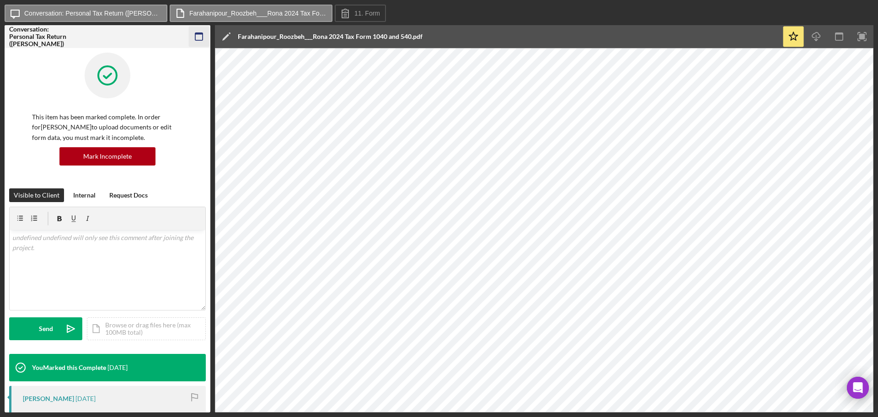
click at [203, 36] on rect "button" at bounding box center [198, 36] width 7 height 7
